Goal: Find specific page/section: Find specific page/section

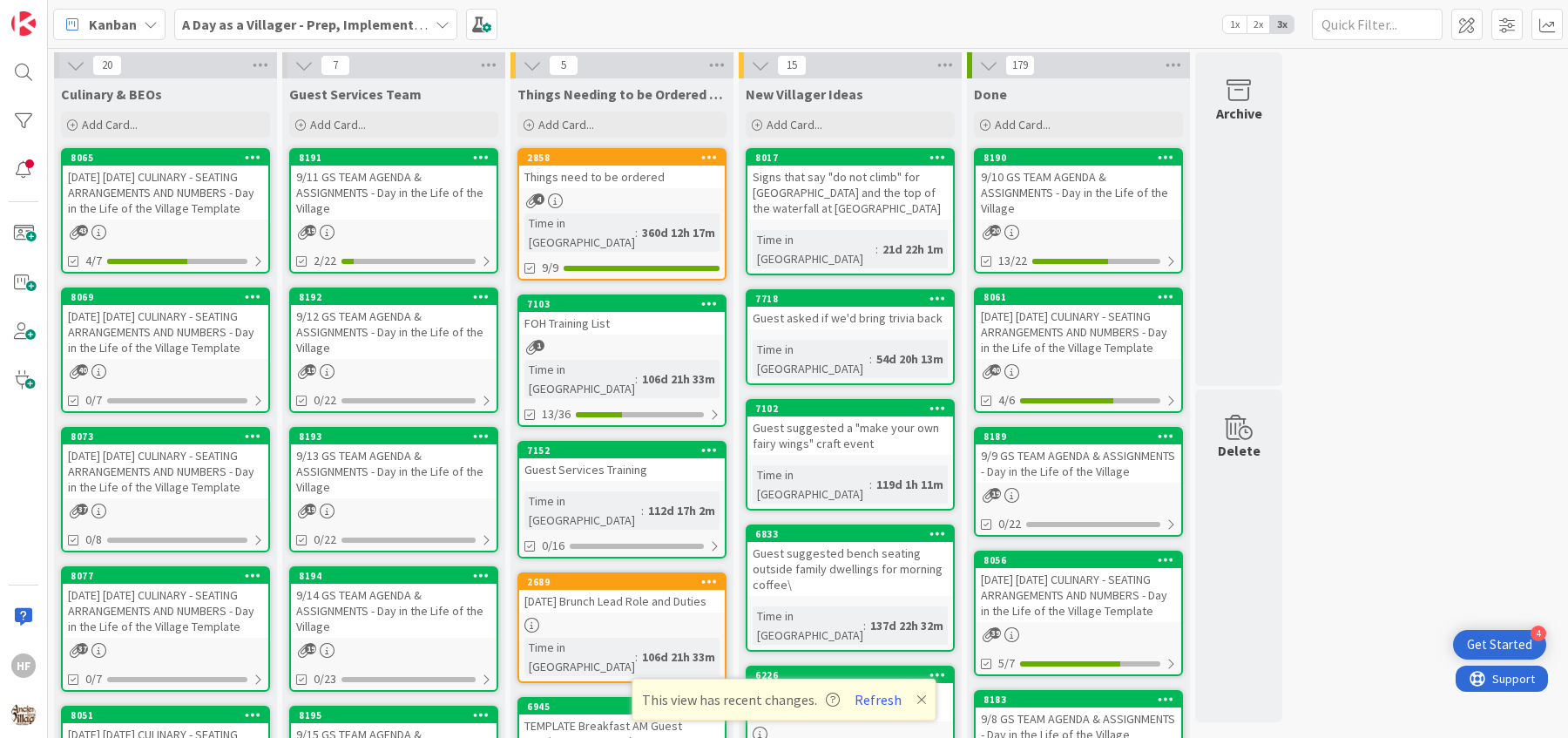
scroll to position [1294, 0]
click at [163, 348] on div "[DATE] [DATE] CULINARY - SEATING ARRANGEMENTS AND NUMBERS - Day in the Life of …" at bounding box center [165, 332] width 206 height 54
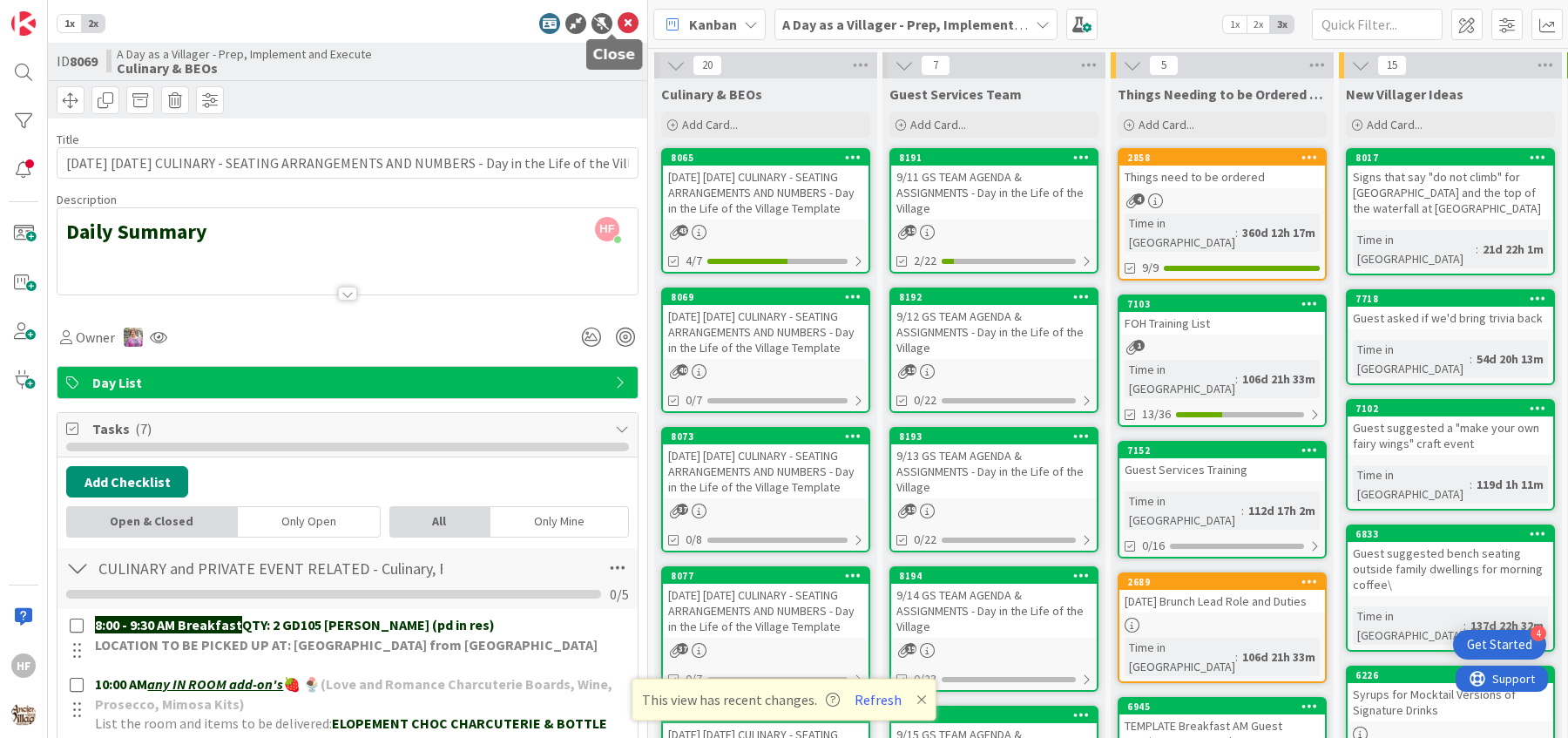
click at [618, 24] on icon at bounding box center [629, 24] width 21 height 21
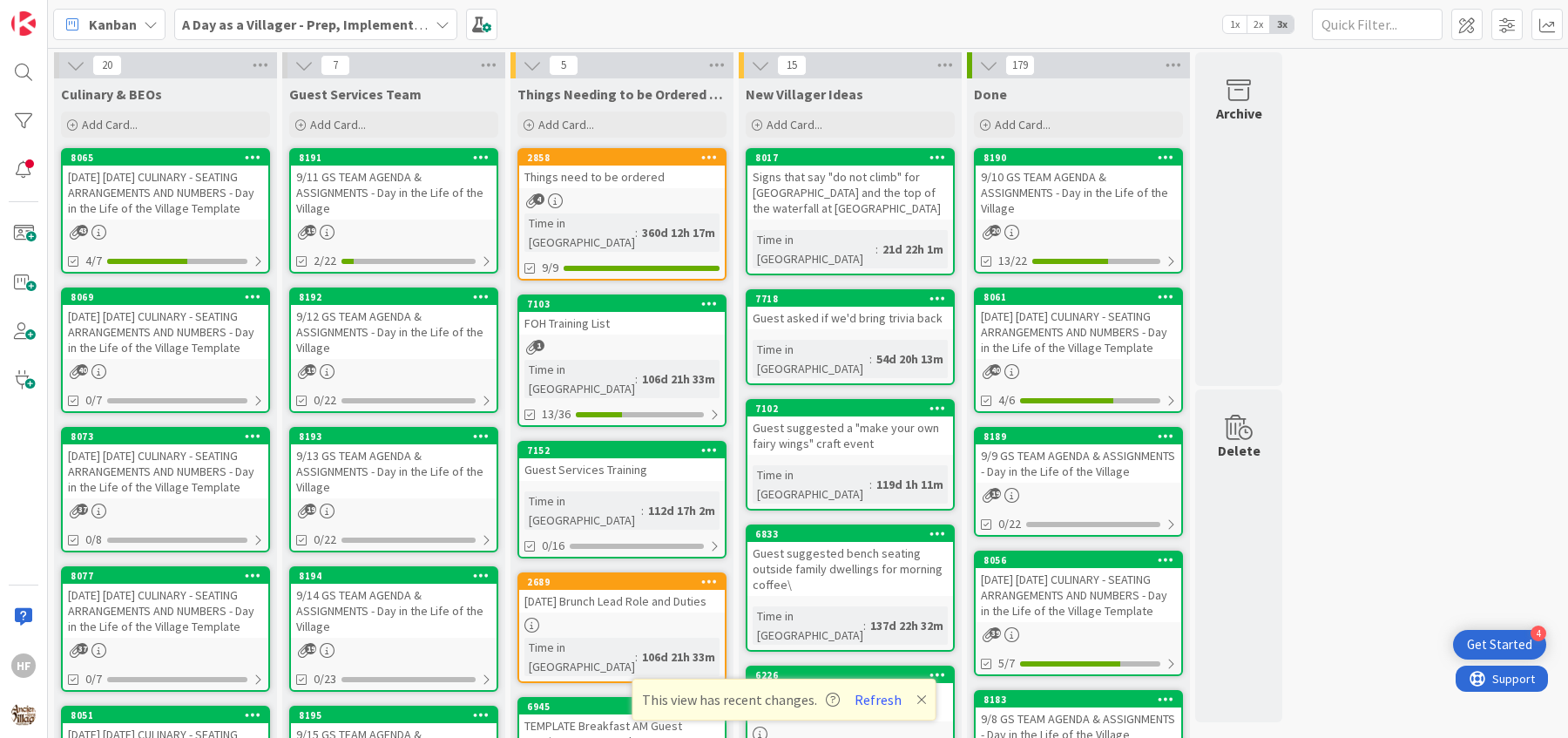
click at [184, 474] on div "[DATE] [DATE] CULINARY - SEATING ARRANGEMENTS AND NUMBERS - Day in the Life of …" at bounding box center [165, 471] width 206 height 54
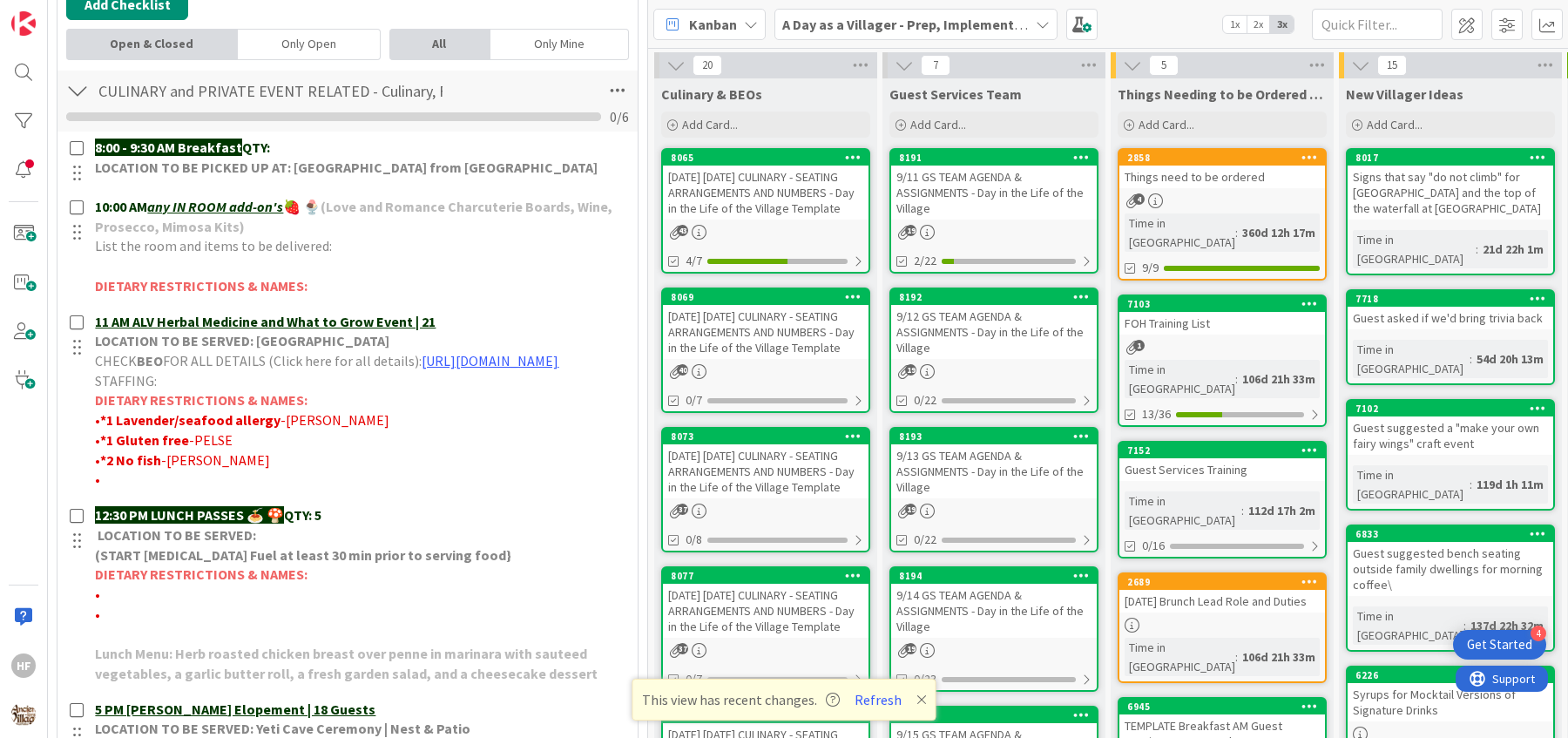
scroll to position [477, 0]
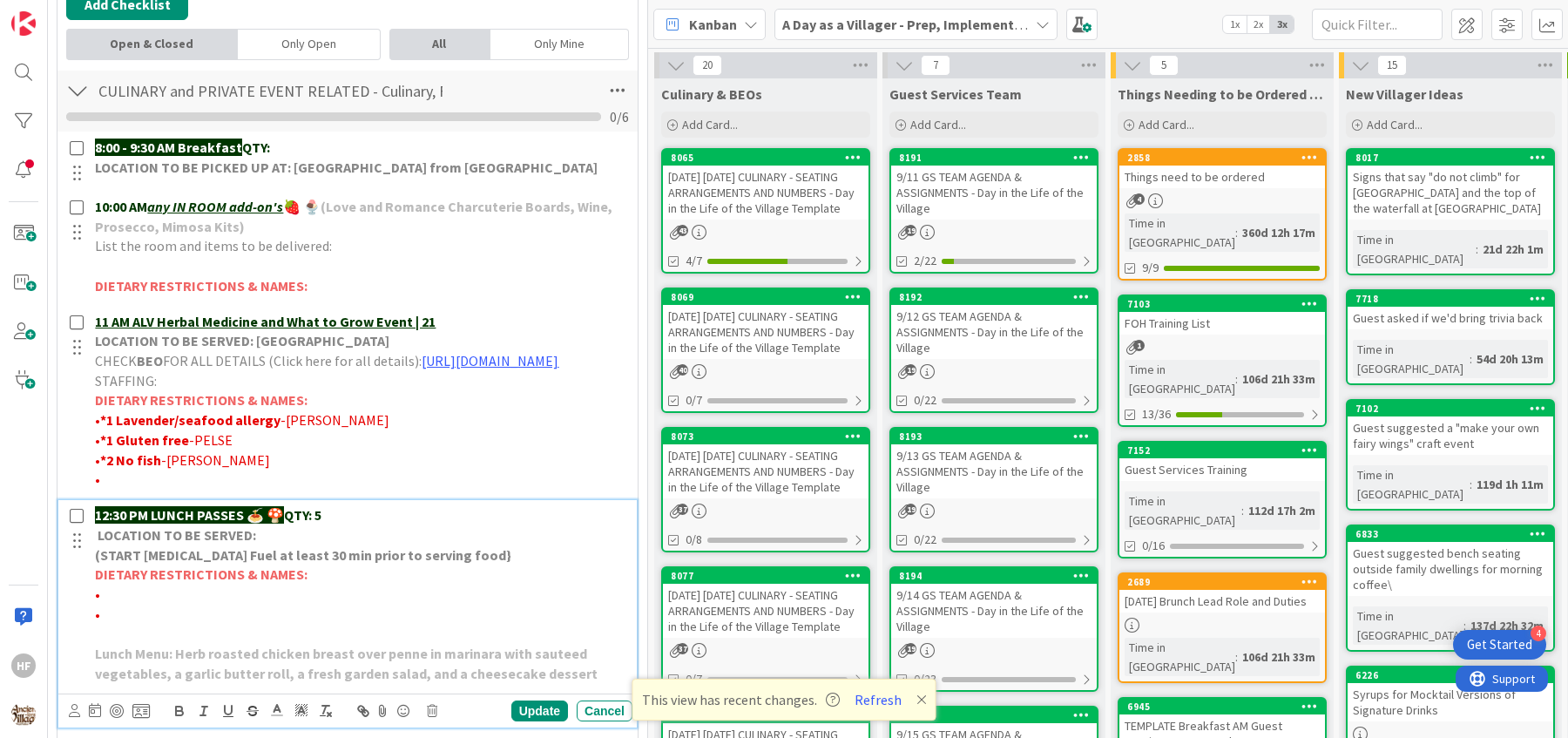
click at [363, 545] on p "LOCATION TO BE SERVED:" at bounding box center [359, 535] width 530 height 20
click at [348, 525] on p "12:30 PM LUNCH PASSES 🍝 🍄 QTY: 5" at bounding box center [359, 515] width 530 height 20
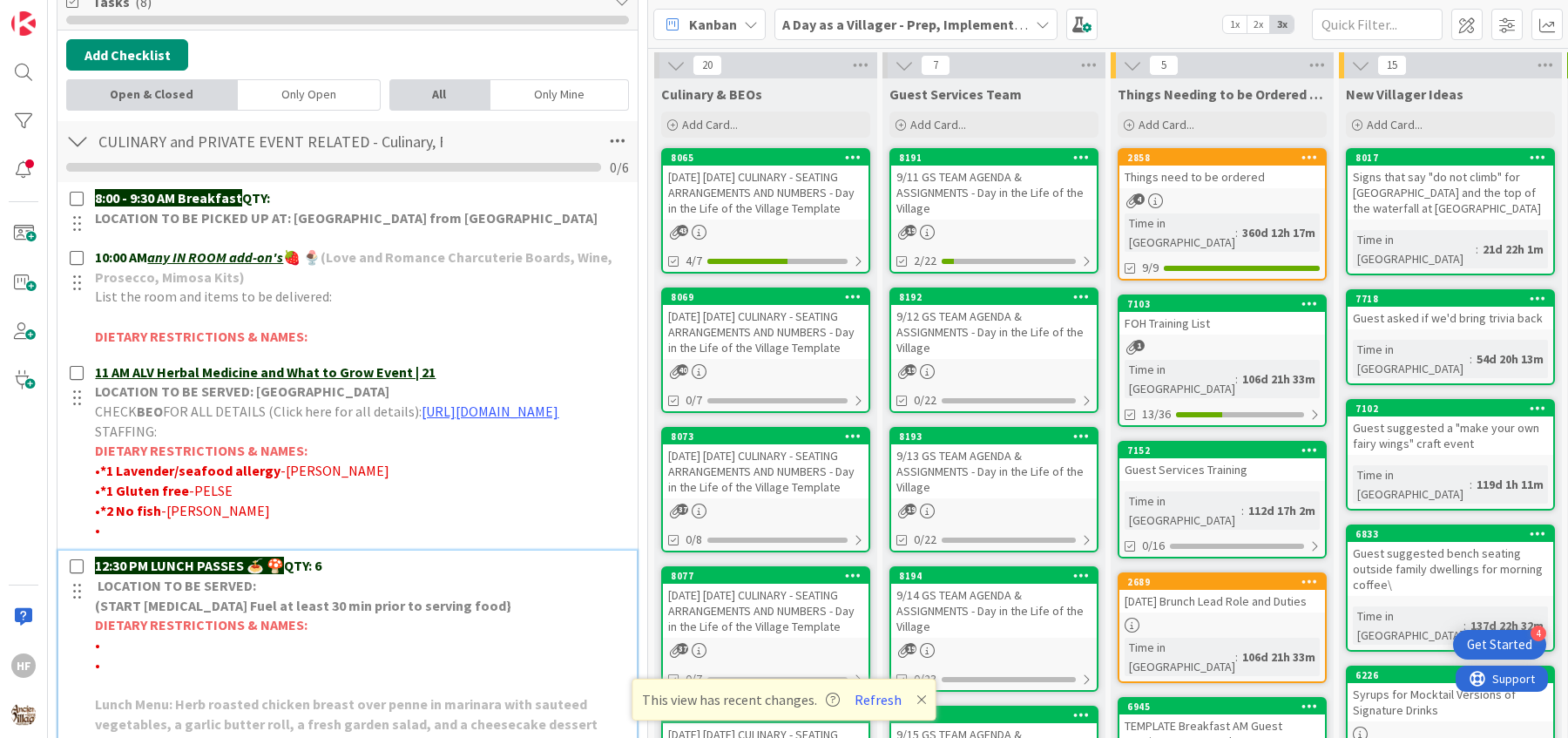
scroll to position [429, 0]
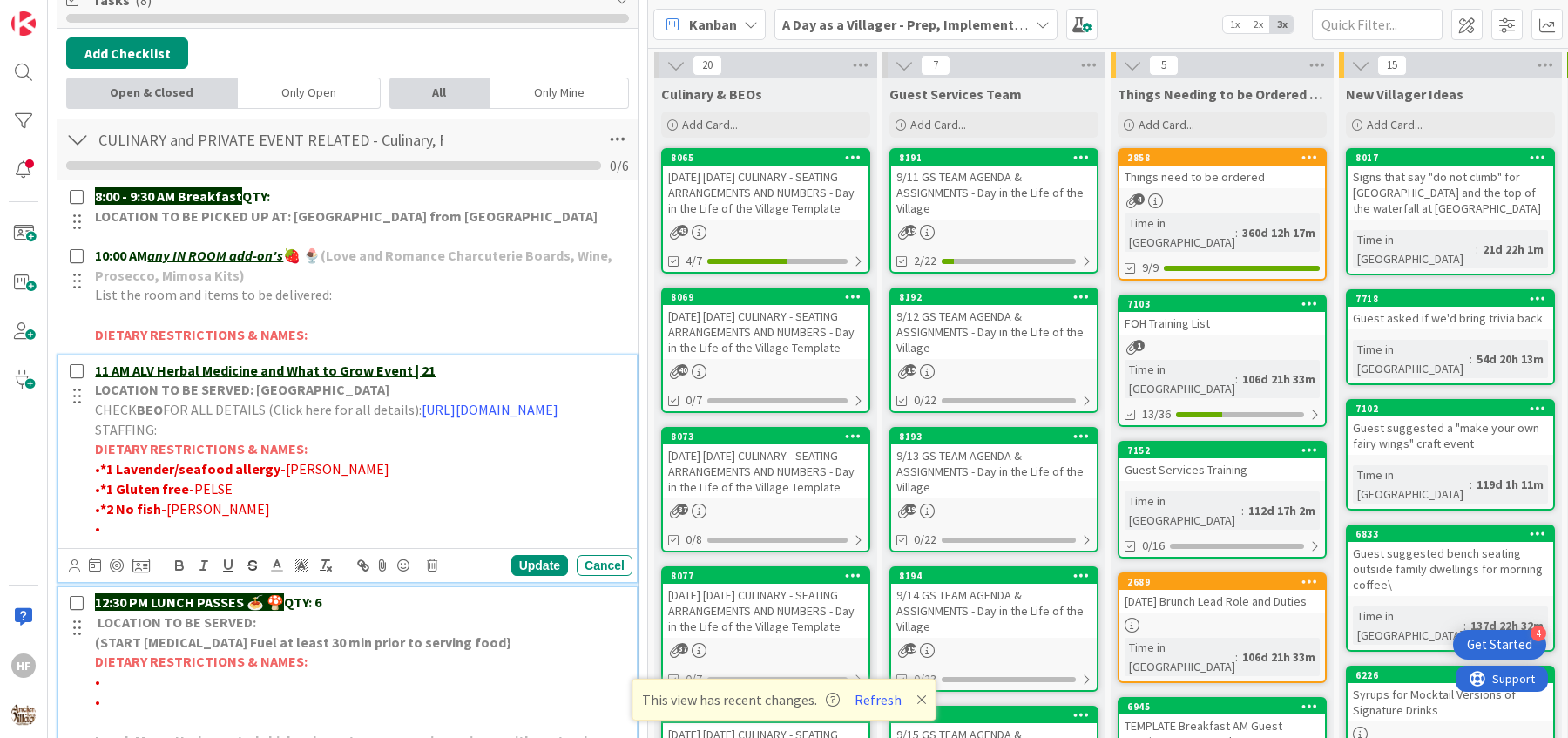
click at [432, 519] on p "• *2 No [PERSON_NAME]" at bounding box center [359, 508] width 530 height 20
